Goal: Information Seeking & Learning: Find contact information

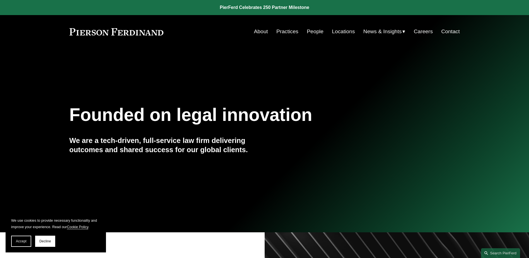
click at [310, 34] on link "People" at bounding box center [315, 31] width 17 height 11
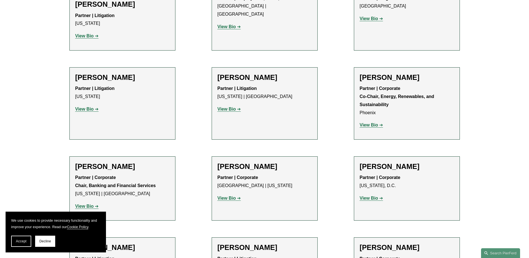
scroll to position [1842, 0]
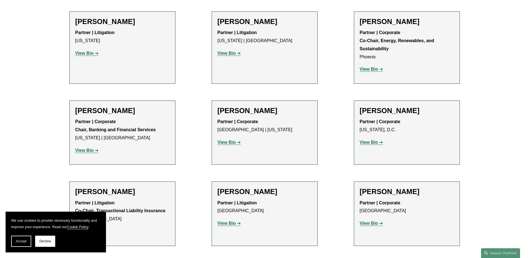
click at [366, 221] on strong "View Bio" at bounding box center [369, 223] width 18 height 5
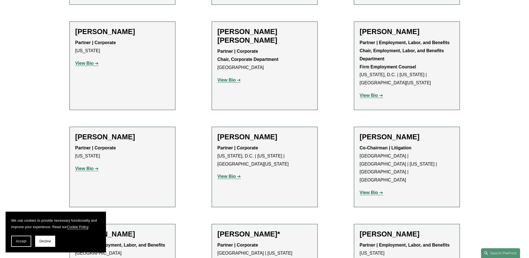
scroll to position [2177, 0]
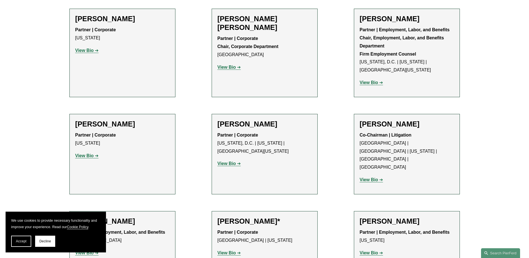
click at [85, 250] on strong "View Bio" at bounding box center [84, 252] width 18 height 5
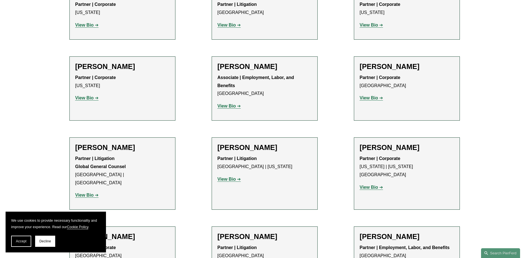
scroll to position [2791, 0]
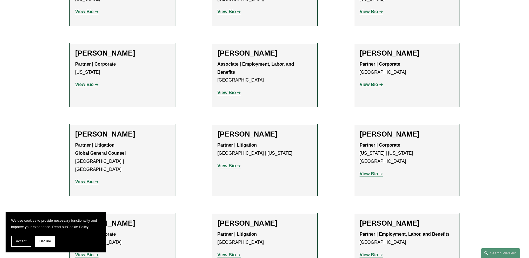
click at [83, 252] on strong "View Bio" at bounding box center [84, 254] width 18 height 5
click at [376, 252] on strong "View Bio" at bounding box center [369, 254] width 18 height 5
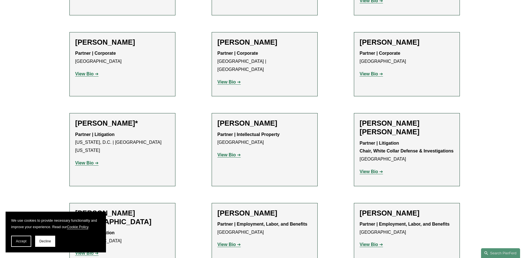
scroll to position [3182, 0]
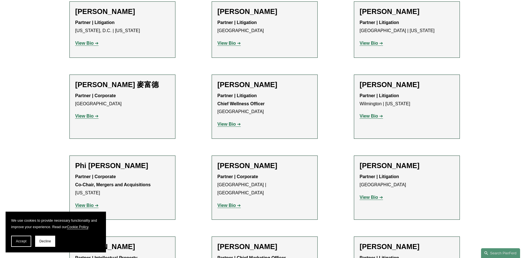
scroll to position [4689, 0]
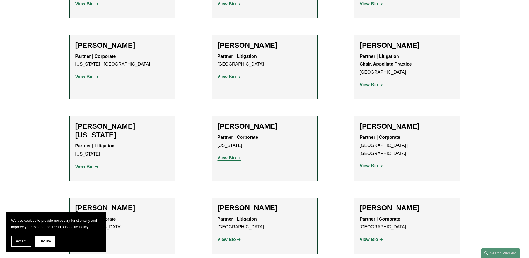
scroll to position [6810, 0]
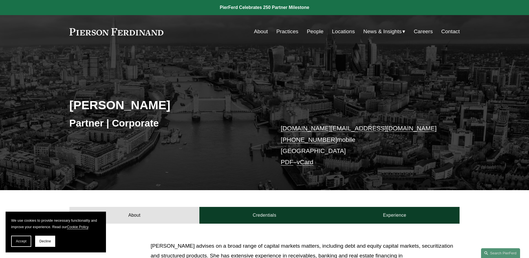
drag, startPoint x: 279, startPoint y: 140, endPoint x: 331, endPoint y: 138, distance: 51.7
click at [331, 138] on div "Carolyn Dunlop Partner | Corporate carolyn.dunlop@pierferd.com +44 74 8323 2910…" at bounding box center [264, 127] width 529 height 126
copy link "+44 74 8323 2910"
drag, startPoint x: 279, startPoint y: 129, endPoint x: 366, endPoint y: 125, distance: 87.7
click at [366, 125] on div "Carolyn Dunlop Partner | Corporate carolyn.dunlop@pierferd.com +44 74 8323 2910…" at bounding box center [264, 127] width 529 height 126
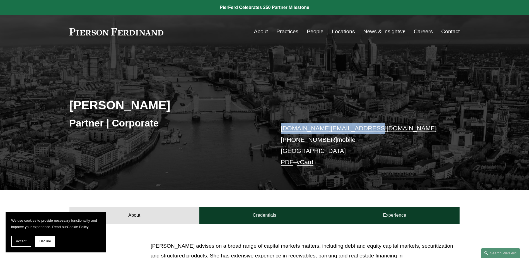
copy link "carolyn.dunlop@pierferd.com"
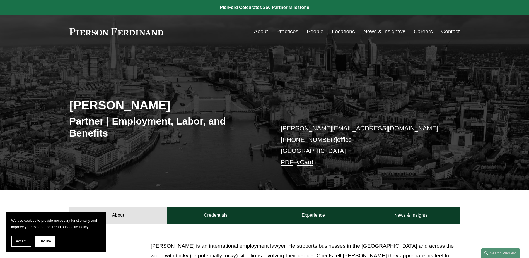
drag, startPoint x: 278, startPoint y: 140, endPoint x: 330, endPoint y: 143, distance: 52.6
click at [330, 143] on div "[PERSON_NAME] Partner | Employment, Labor, and Benefits [PERSON_NAME][EMAIL_ADD…" at bounding box center [264, 127] width 529 height 126
copy link "[PHONE_NUMBER]"
drag, startPoint x: 278, startPoint y: 130, endPoint x: 358, endPoint y: 127, distance: 79.6
click at [358, 127] on div "Peter Finding Partner | Employment, Labor, and Benefits peter.finding@pierferd.…" at bounding box center [264, 127] width 529 height 126
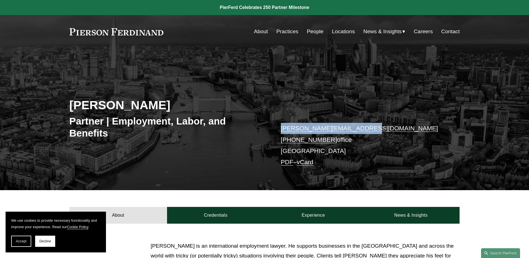
copy link "peter.finding@pierferd.com"
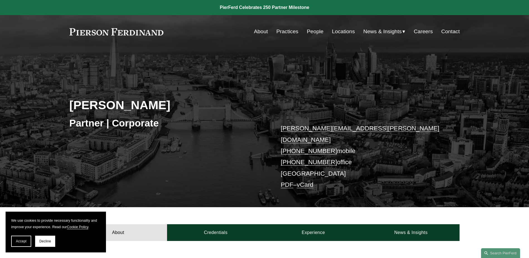
drag, startPoint x: 279, startPoint y: 151, endPoint x: 331, endPoint y: 152, distance: 51.9
click at [331, 152] on div "[PERSON_NAME] Partner | Corporate [PERSON_NAME][EMAIL_ADDRESS][PERSON_NAME][DOM…" at bounding box center [264, 135] width 529 height 143
copy link "[PHONE_NUMBER]"
drag, startPoint x: 279, startPoint y: 131, endPoint x: 356, endPoint y: 126, distance: 77.5
click at [356, 126] on div "Ivan Hanna Partner | Corporate ivan.hanna@pierferd.com +44 77 7963 3671 mobile …" at bounding box center [264, 135] width 529 height 143
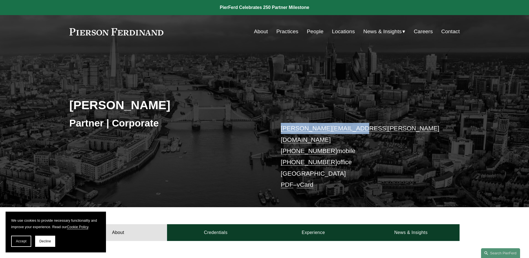
copy link "ivan.hanna@pierferd.com"
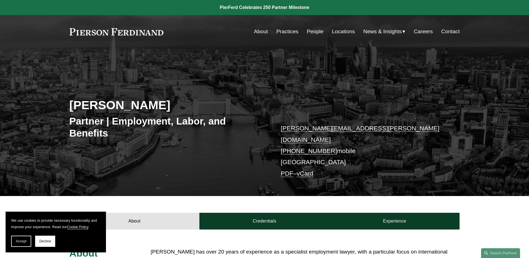
drag, startPoint x: 278, startPoint y: 138, endPoint x: 331, endPoint y: 138, distance: 53.0
click at [331, 138] on div "Richard Harvey Partner | Employment, Labor, and Benefits richard.harvey@pierfer…" at bounding box center [264, 130] width 529 height 132
copy link "+44 79 0171 6652"
drag, startPoint x: 282, startPoint y: 129, endPoint x: 365, endPoint y: 127, distance: 82.4
click at [365, 127] on div "Richard Harvey Partner | Employment, Labor, and Benefits richard.harvey@pierfer…" at bounding box center [264, 130] width 529 height 132
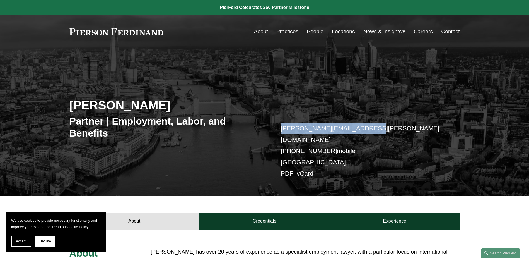
copy link "richard.harvey@pierferd.com"
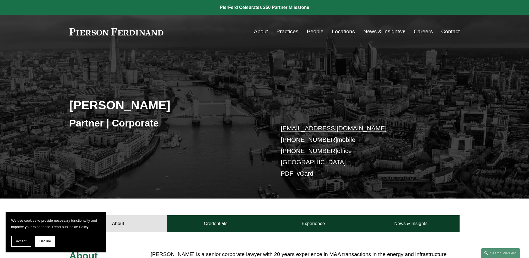
scroll to position [263, 0]
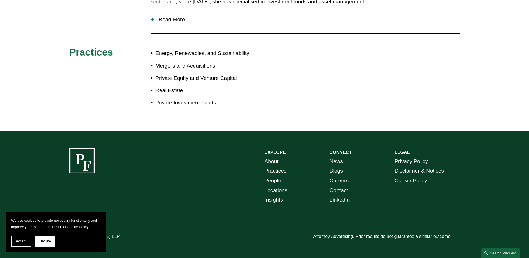
click at [228, 51] on p "Energy, Renewables, and Sustainability" at bounding box center [209, 54] width 109 height 10
copy p "Sustainability"
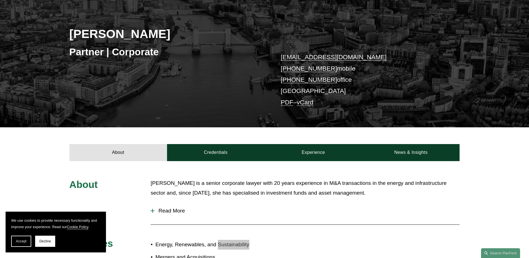
scroll to position [0, 0]
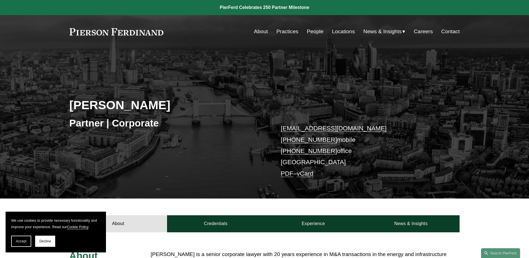
drag, startPoint x: 279, startPoint y: 150, endPoint x: 331, endPoint y: 150, distance: 52.2
click at [331, 150] on div "[PERSON_NAME] Partner | Corporate [EMAIL_ADDRESS][DOMAIN_NAME] [PHONE_NUMBER] m…" at bounding box center [264, 131] width 529 height 135
copy link "+44 20 4591 4583"
drag, startPoint x: 279, startPoint y: 129, endPoint x: 362, endPoint y: 129, distance: 83.7
click at [362, 129] on div "Sima Kanan Partner | Corporate sima.kanan@pierferd.com +44 64 8051 5268 mobile …" at bounding box center [264, 131] width 529 height 135
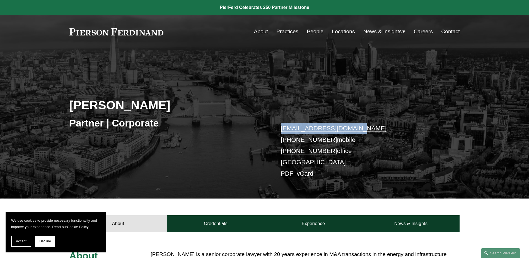
copy link "sima.kanan@pierferd.com"
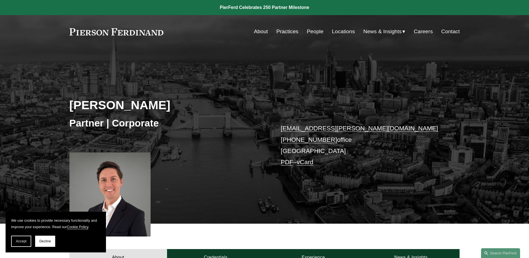
drag, startPoint x: 279, startPoint y: 141, endPoint x: 331, endPoint y: 137, distance: 51.8
click at [331, 137] on div "[PERSON_NAME] Partner | Corporate [EMAIL_ADDRESS][PERSON_NAME][DOMAIN_NAME] [PH…" at bounding box center [264, 144] width 529 height 160
copy link "[PHONE_NUMBER]"
drag, startPoint x: 279, startPoint y: 129, endPoint x: 365, endPoint y: 119, distance: 86.5
click at [365, 119] on div "[PERSON_NAME] Partner | Corporate [EMAIL_ADDRESS][PERSON_NAME][DOMAIN_NAME] [PH…" at bounding box center [264, 144] width 529 height 160
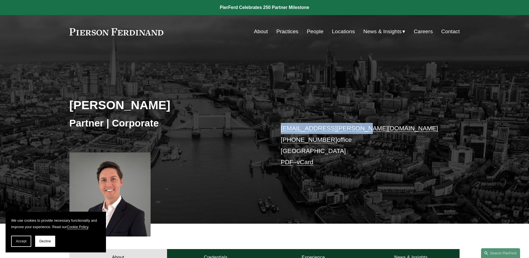
copy link "will.parker@pierferd.com"
